Goal: Information Seeking & Learning: Learn about a topic

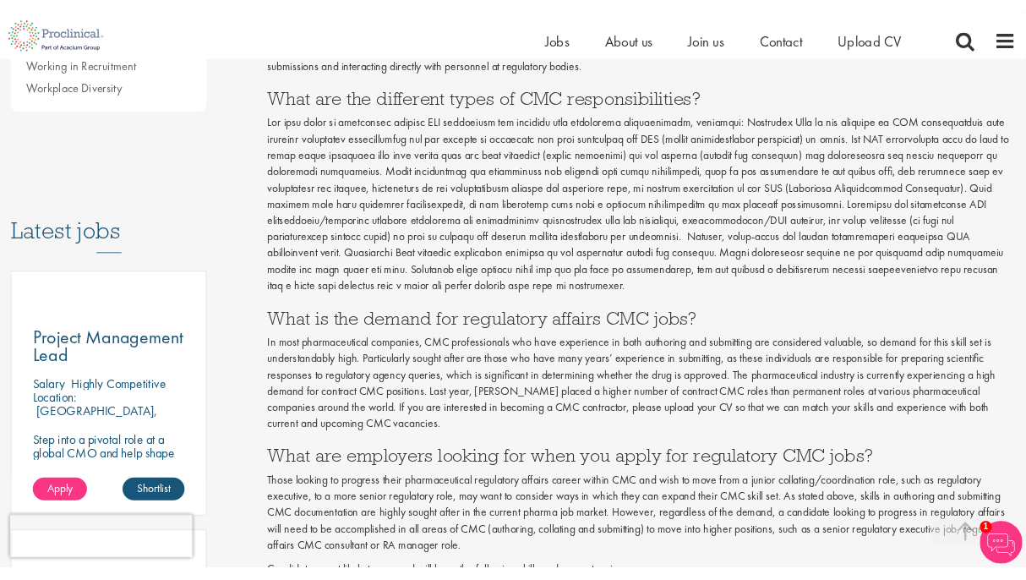
scroll to position [731, 0]
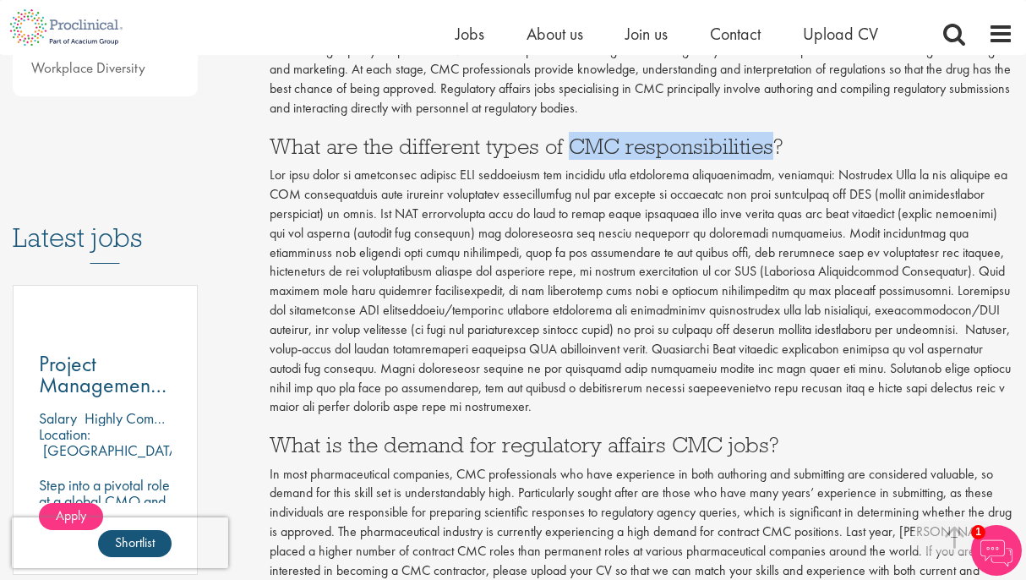
drag, startPoint x: 571, startPoint y: 139, endPoint x: 772, endPoint y: 140, distance: 201.2
click at [772, 140] on h3 "What are the different types of CMC responsibilities?" at bounding box center [642, 146] width 745 height 22
click at [691, 223] on p at bounding box center [642, 291] width 745 height 251
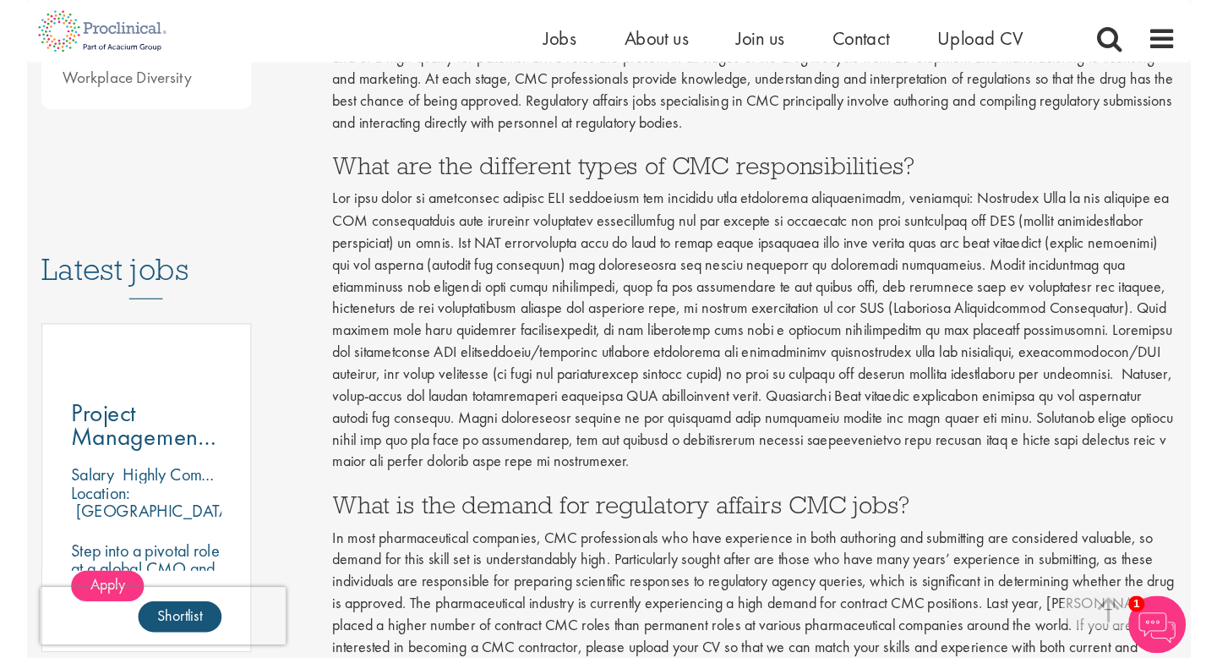
scroll to position [710, 0]
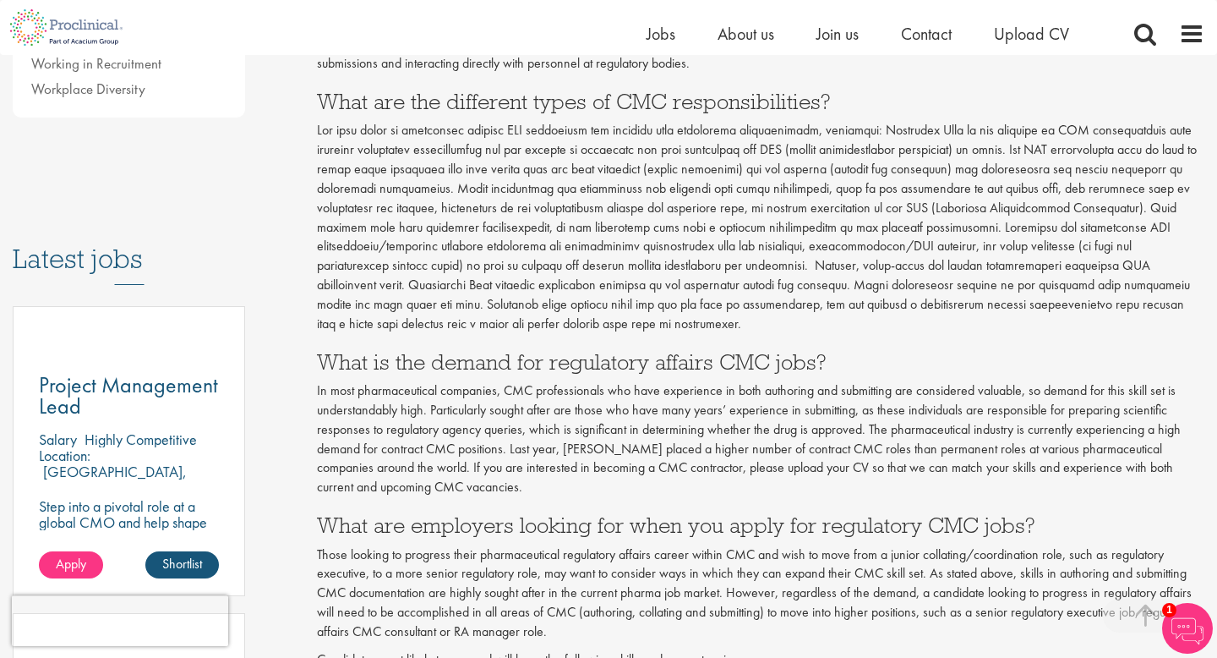
drag, startPoint x: 843, startPoint y: 131, endPoint x: 857, endPoint y: 323, distance: 192.3
click at [857, 323] on p at bounding box center [760, 227] width 887 height 212
drag, startPoint x: 317, startPoint y: 131, endPoint x: 685, endPoint y: 329, distance: 417.5
click at [685, 329] on p at bounding box center [760, 227] width 887 height 212
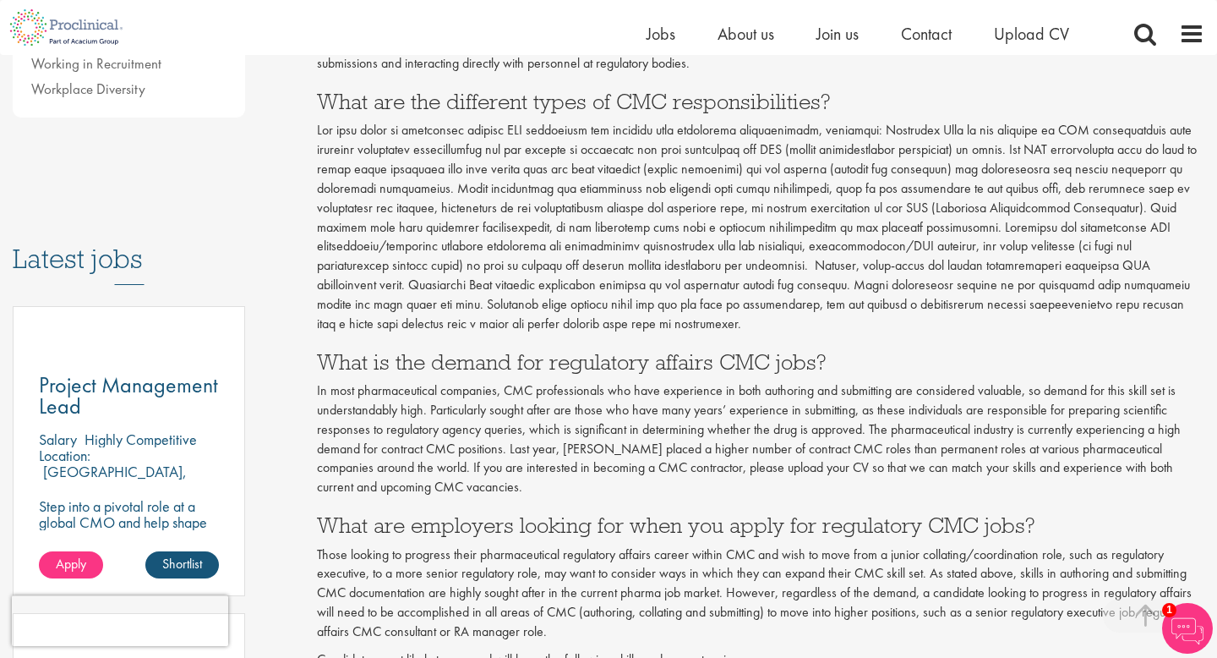
click at [685, 329] on p at bounding box center [760, 227] width 887 height 212
drag, startPoint x: 685, startPoint y: 329, endPoint x: 312, endPoint y: 127, distance: 423.9
click at [312, 127] on div "How to progress your regulatory affairs CMC career our consultant managing the …" at bounding box center [760, 476] width 913 height 1994
click at [345, 173] on p at bounding box center [760, 227] width 887 height 212
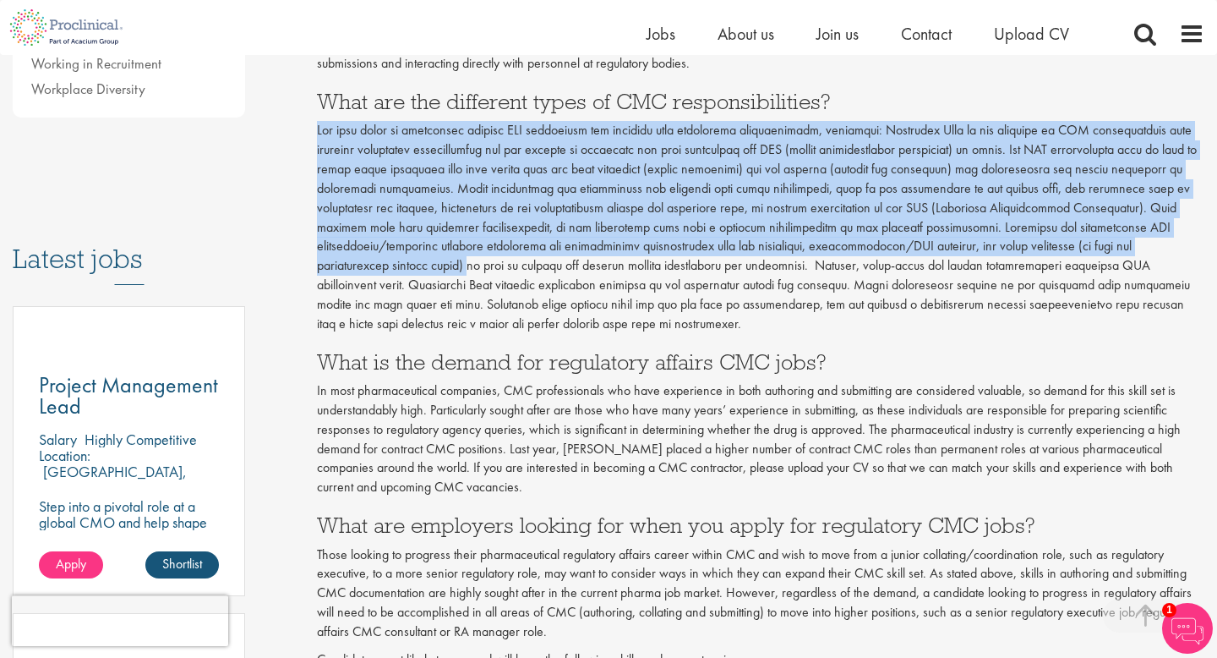
drag, startPoint x: 318, startPoint y: 132, endPoint x: 472, endPoint y: 267, distance: 205.4
click at [472, 267] on p at bounding box center [760, 227] width 887 height 212
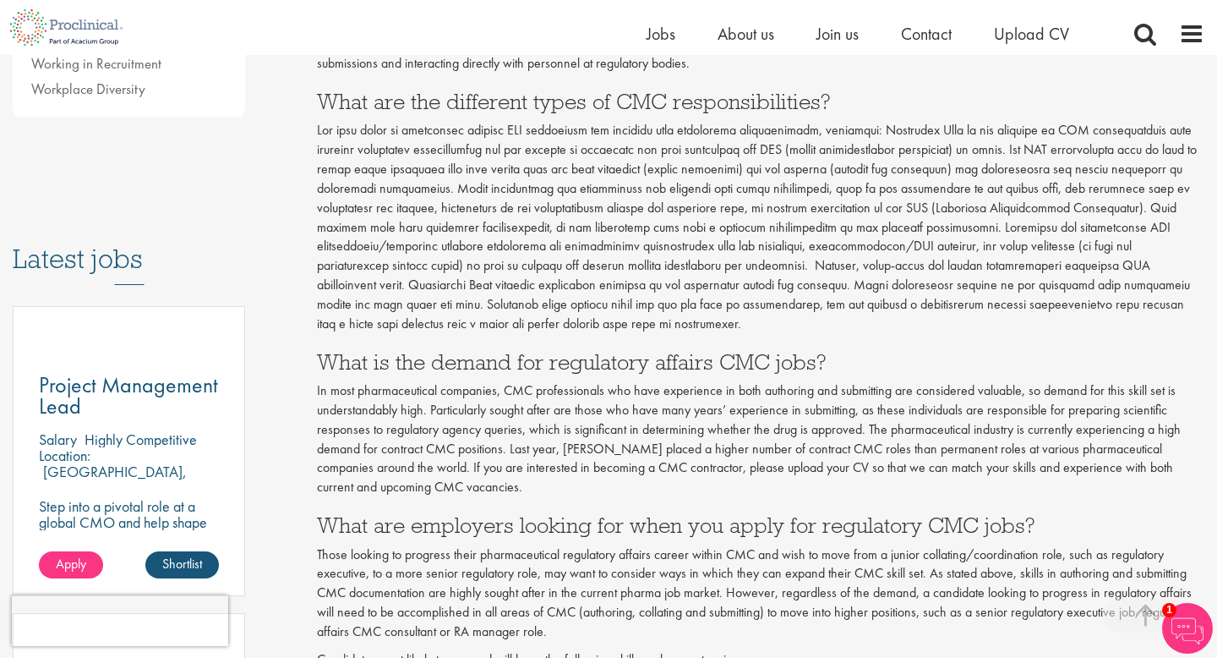
click at [563, 324] on p at bounding box center [760, 227] width 887 height 212
